Goal: Obtain resource: Download file/media

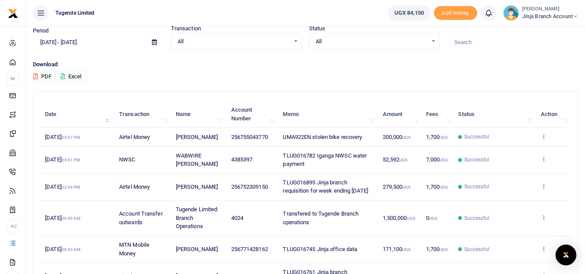
scroll to position [38, 0]
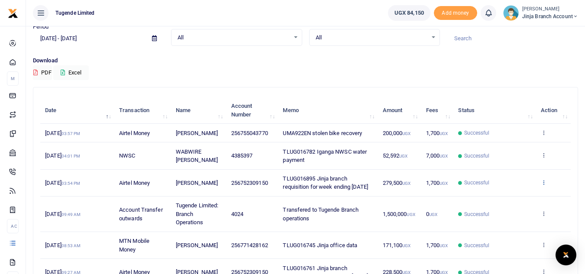
click at [544, 185] on icon at bounding box center [544, 182] width 6 height 6
click at [506, 201] on link "View details" at bounding box center [512, 201] width 68 height 12
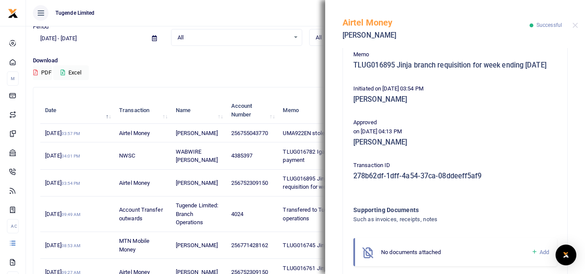
scroll to position [195, 0]
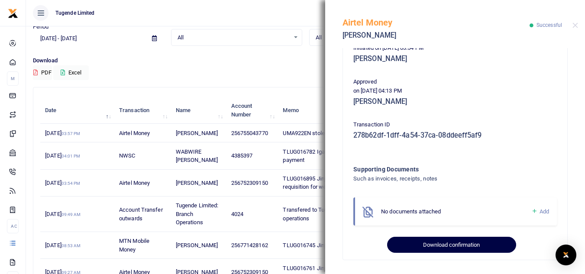
click at [461, 243] on button "Download confirmation" at bounding box center [451, 245] width 129 height 16
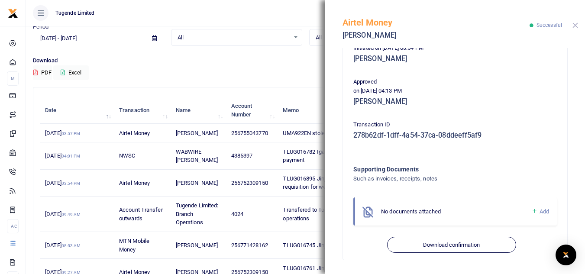
scroll to position [0, 0]
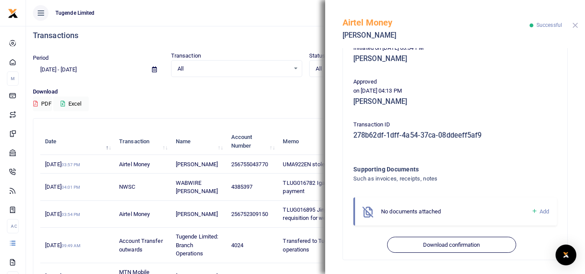
click at [574, 24] on button "Close" at bounding box center [575, 26] width 6 height 6
